Goal: Information Seeking & Learning: Find specific page/section

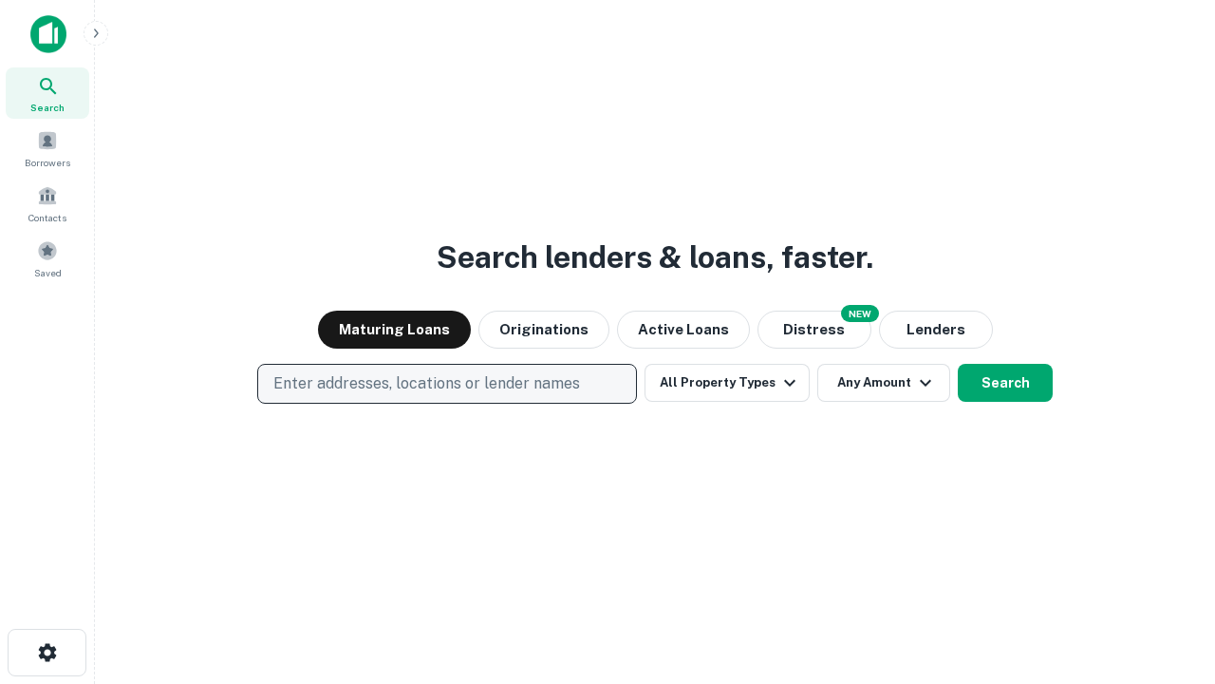
click at [446, 384] on p "Enter addresses, locations or lender names" at bounding box center [426, 383] width 307 height 23
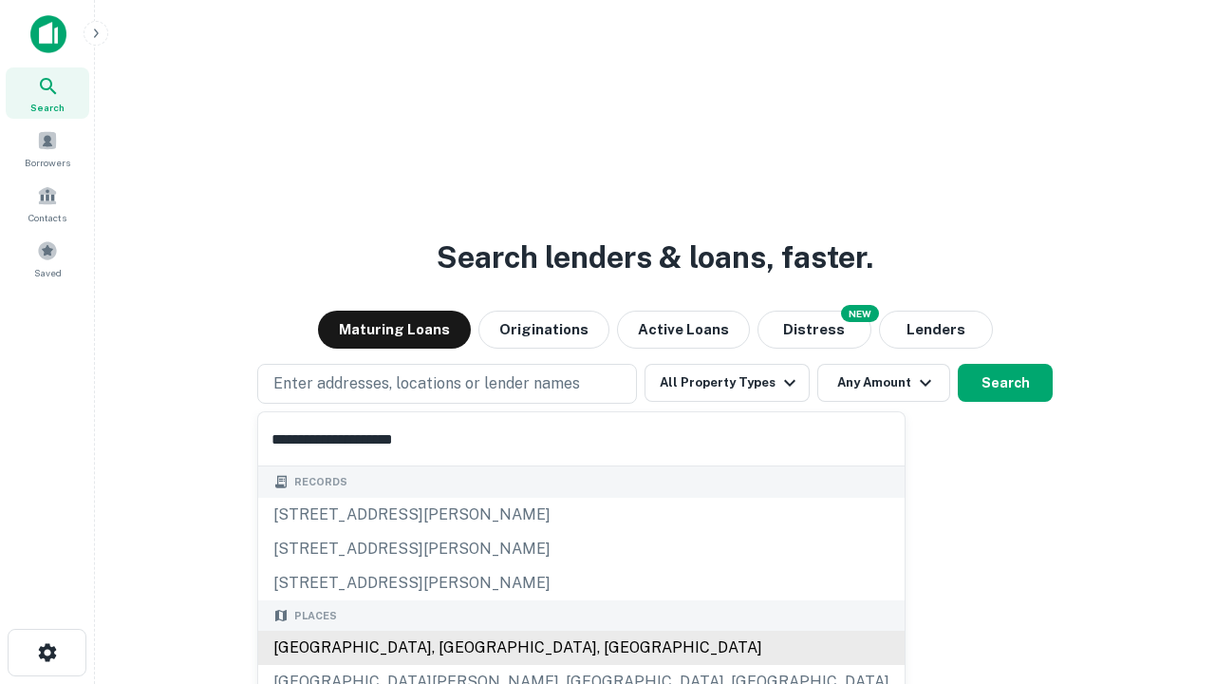
click at [454, 648] on div "[GEOGRAPHIC_DATA], [GEOGRAPHIC_DATA], [GEOGRAPHIC_DATA]" at bounding box center [581, 647] width 647 height 34
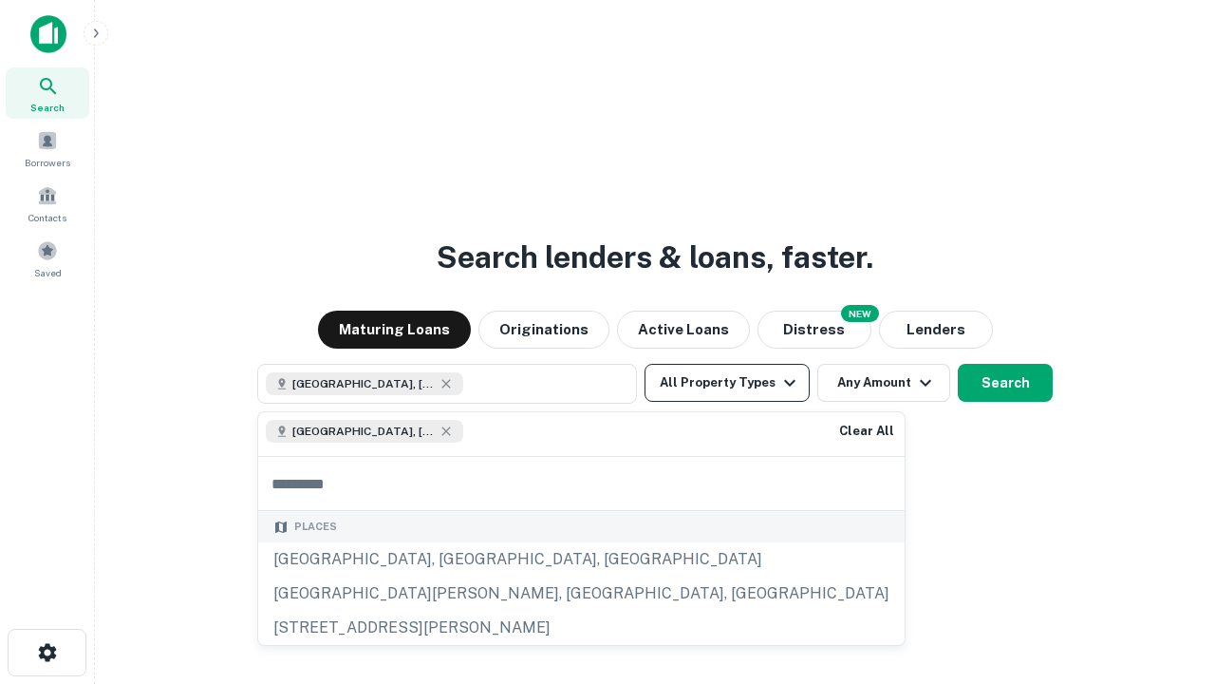
click at [727, 383] on button "All Property Types" at bounding box center [727, 383] width 165 height 38
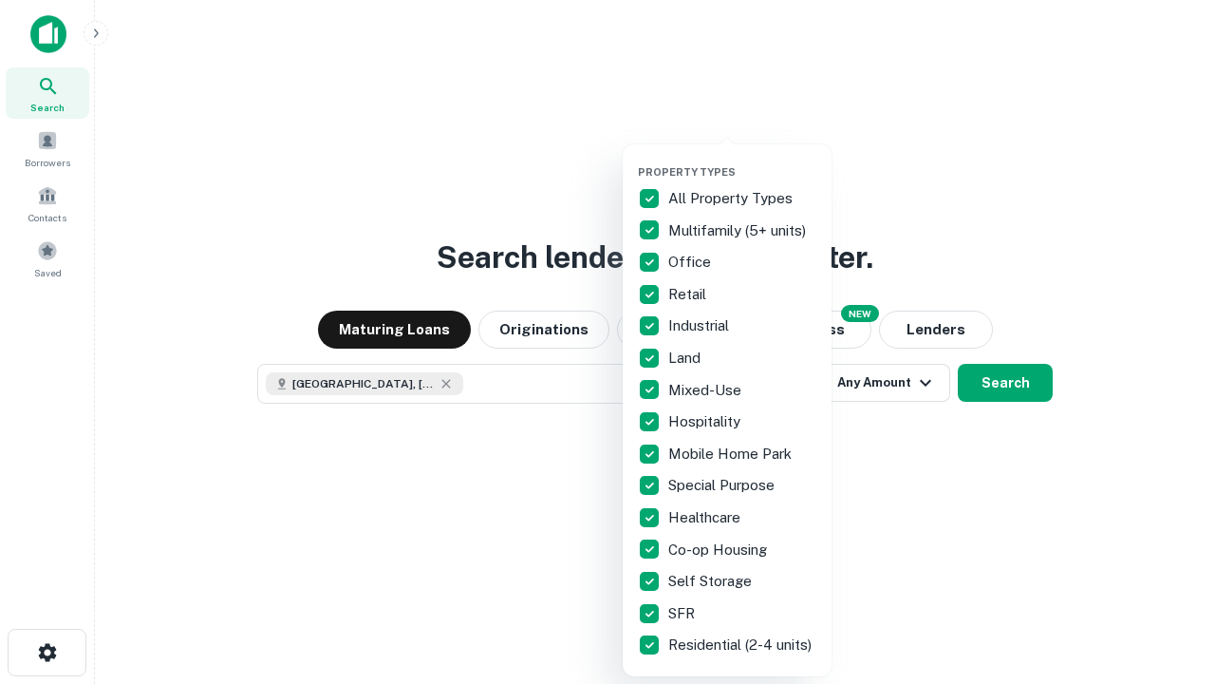
click at [742, 160] on button "button" at bounding box center [742, 160] width 209 height 1
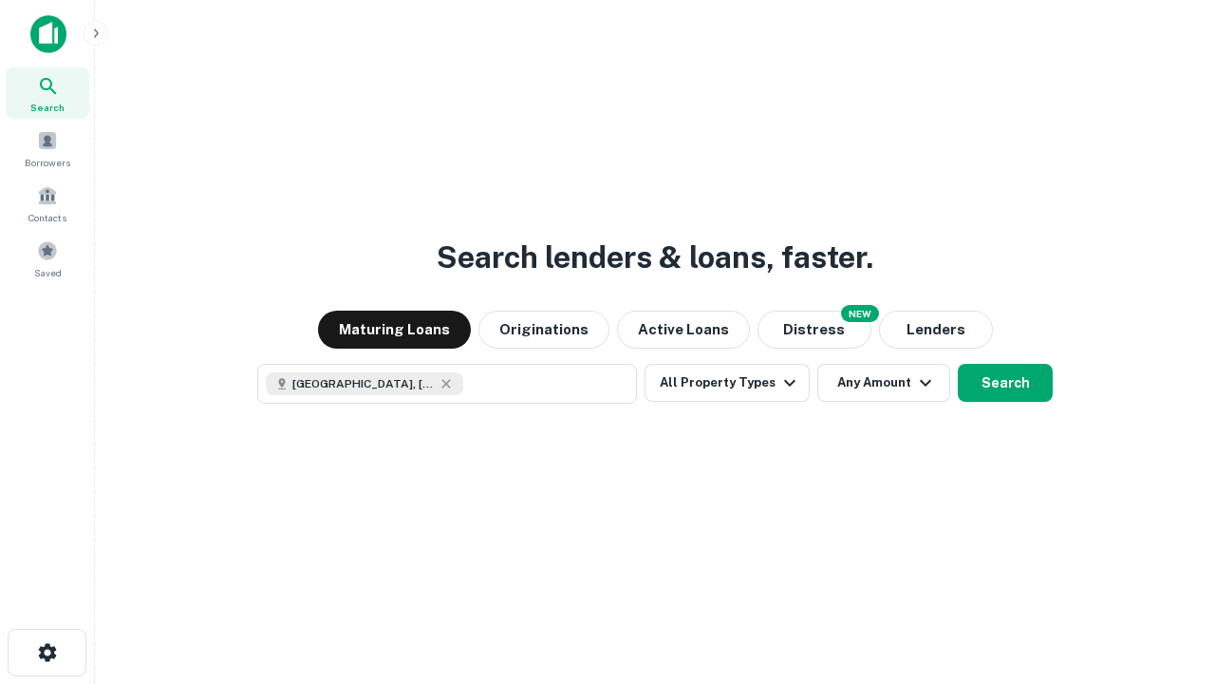
scroll to position [30, 0]
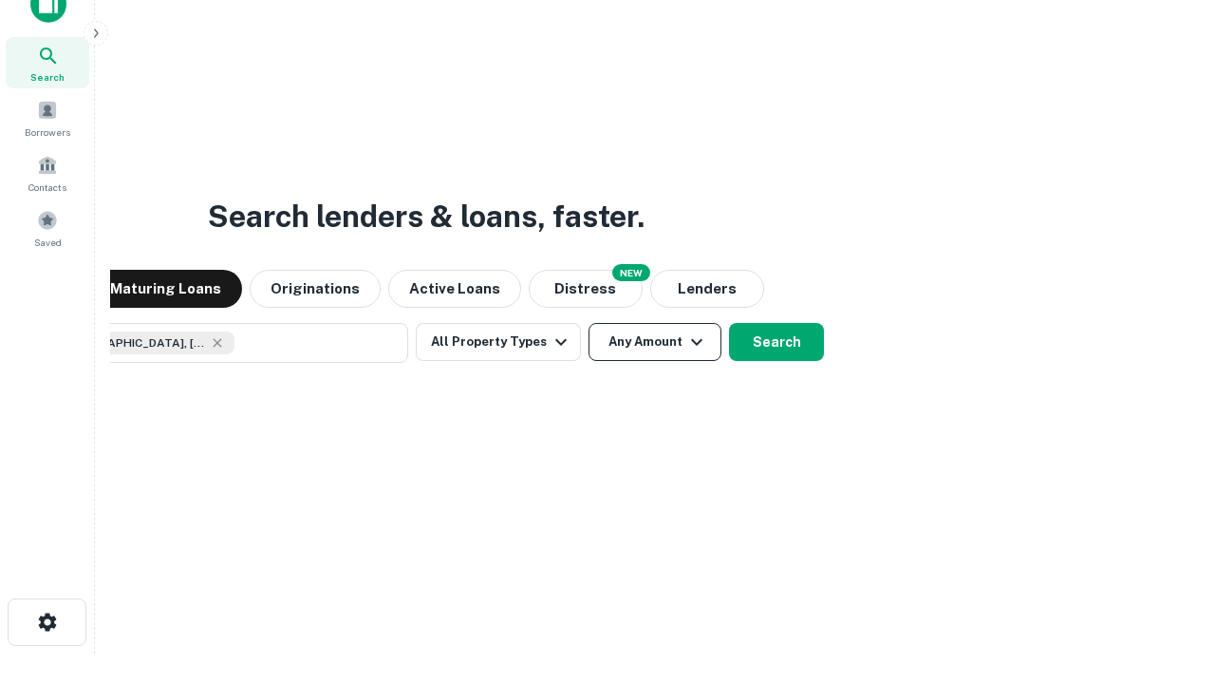
click at [589, 323] on button "Any Amount" at bounding box center [655, 342] width 133 height 38
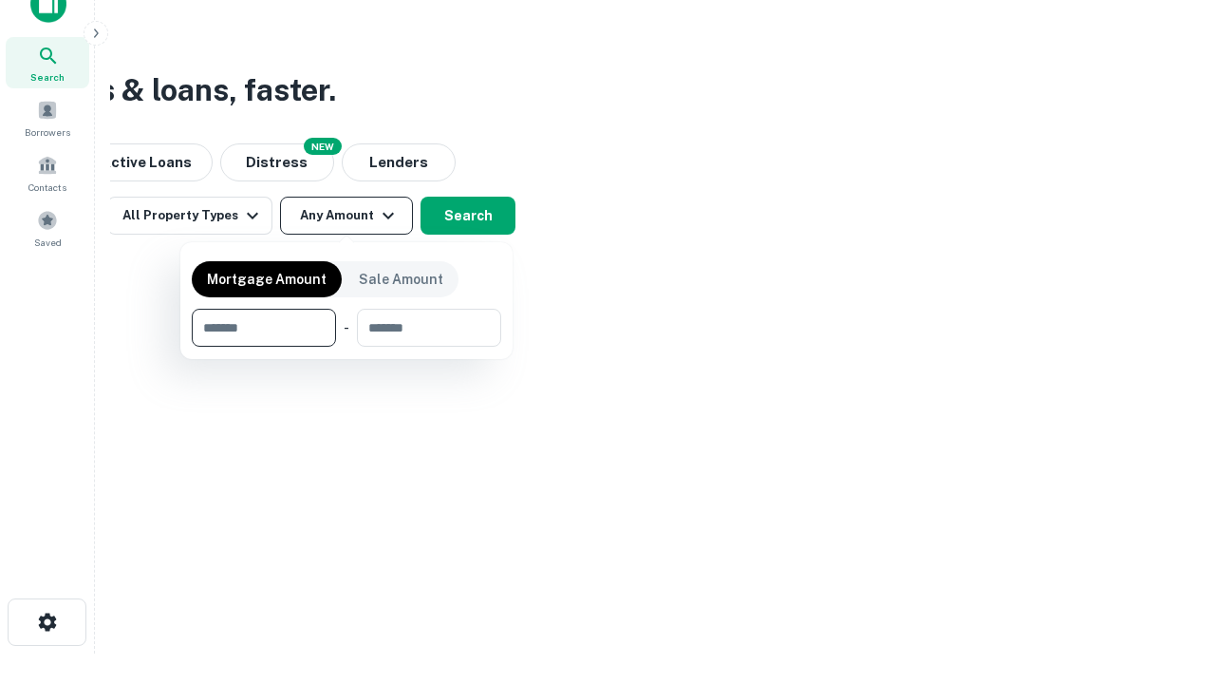
type input "*******"
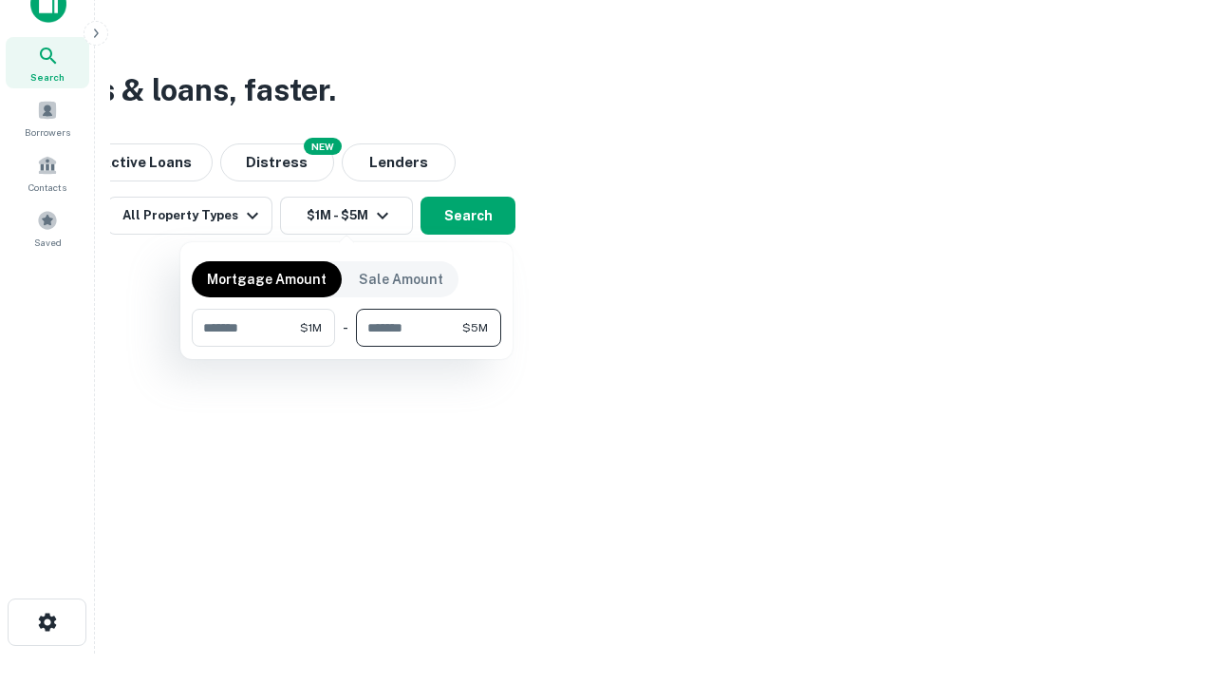
type input "*******"
click at [347, 347] on button "button" at bounding box center [347, 347] width 310 height 1
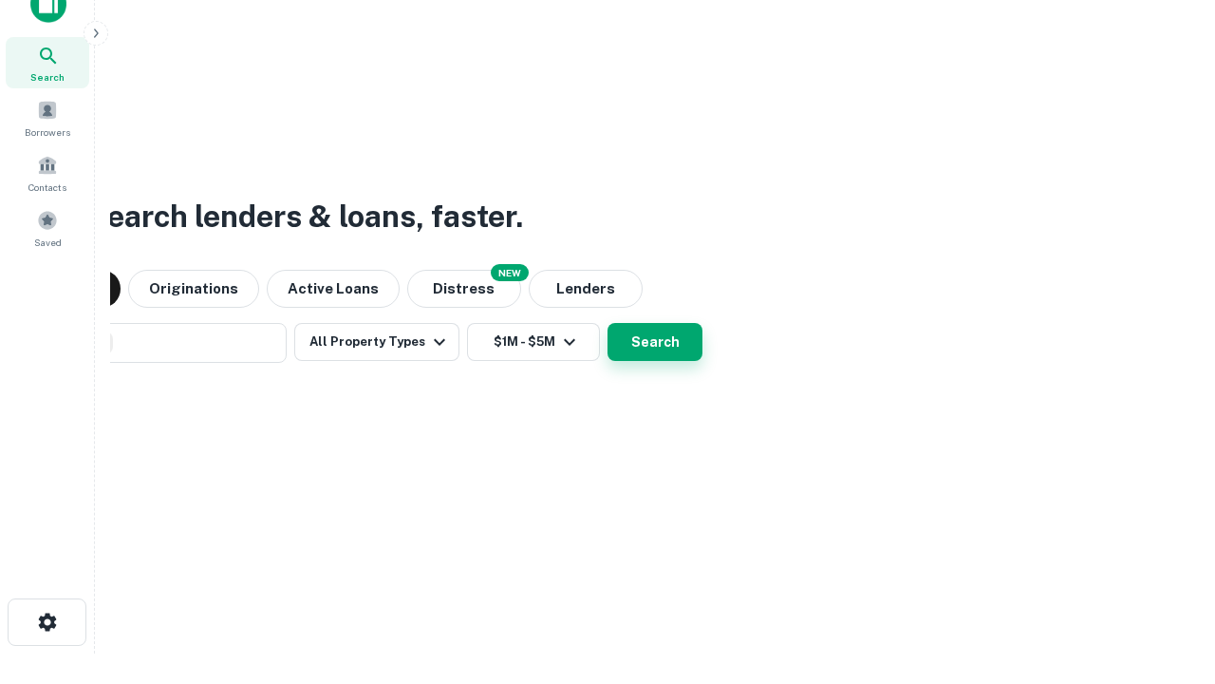
click at [608, 323] on button "Search" at bounding box center [655, 342] width 95 height 38
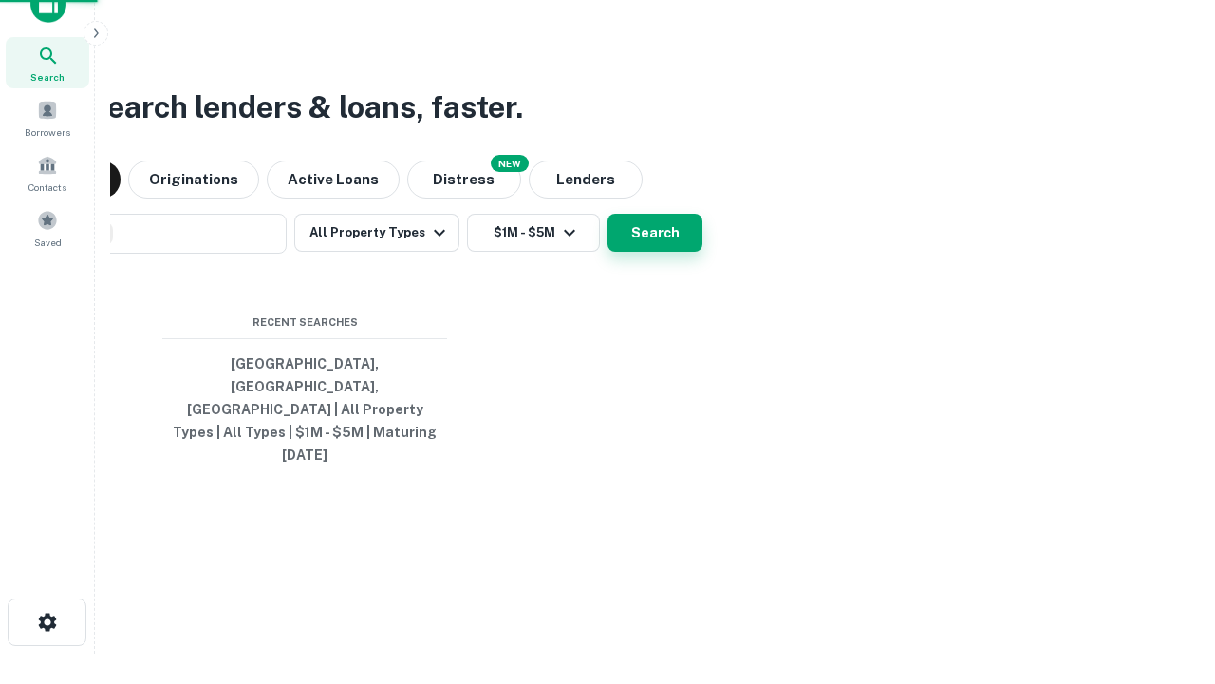
scroll to position [50, 537]
